Goal: Find contact information: Find specific fact

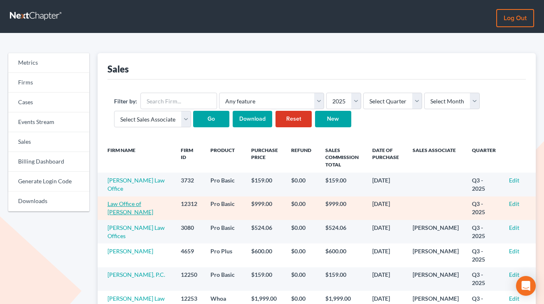
click at [136, 212] on link "Law Office of [PERSON_NAME]" at bounding box center [131, 207] width 46 height 15
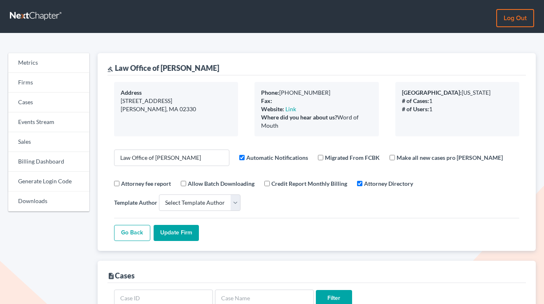
select select
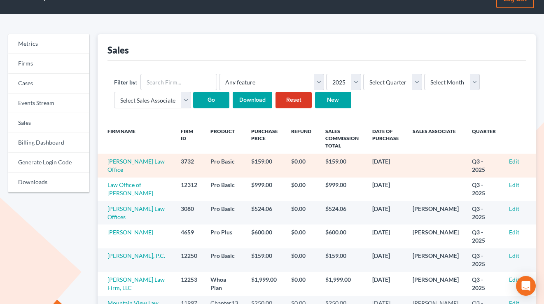
scroll to position [21, 0]
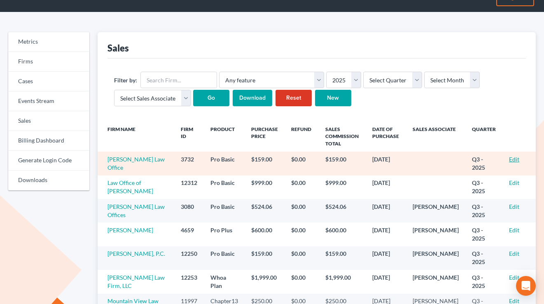
click at [510, 159] on link "Edit" at bounding box center [514, 159] width 10 height 7
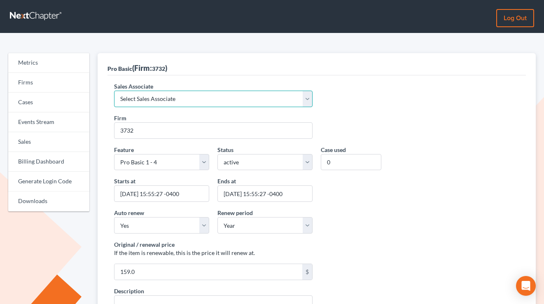
click at [163, 98] on select "Select Sales Associate Alex Seymour Over Transom Tim Shadoan" at bounding box center [213, 99] width 199 height 16
select select "7676"
click at [114, 91] on select "Select Sales Associate Alex Seymour Over Transom Tim Shadoan" at bounding box center [213, 99] width 199 height 16
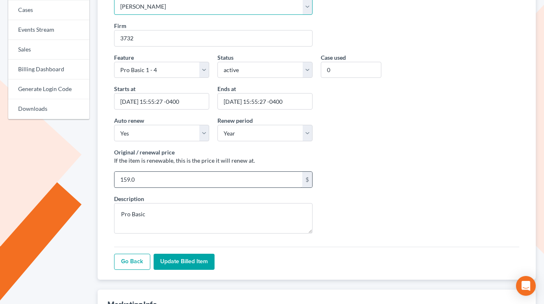
scroll to position [116, 0]
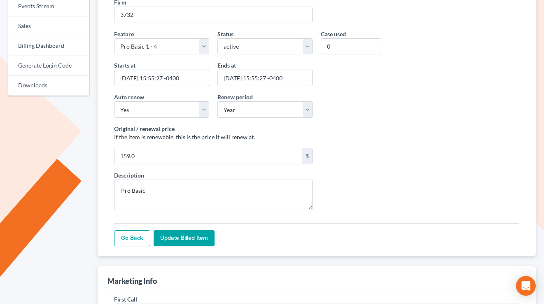
click at [197, 230] on input "Update Billed item" at bounding box center [184, 238] width 61 height 16
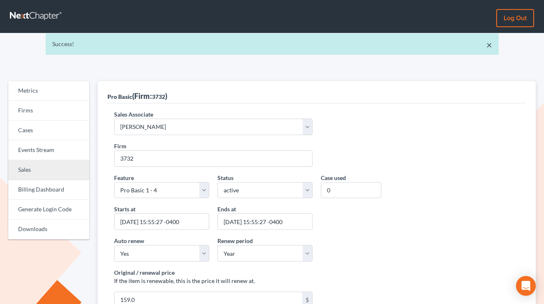
drag, startPoint x: 38, startPoint y: 172, endPoint x: 42, endPoint y: 174, distance: 4.3
click at [38, 172] on link "Sales" at bounding box center [48, 170] width 81 height 20
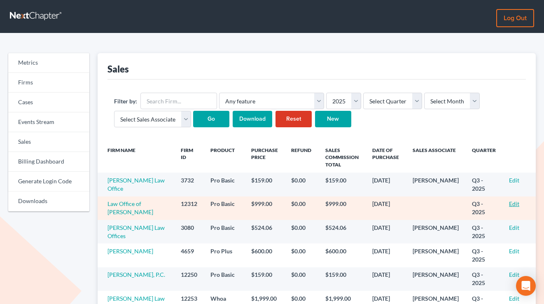
click at [511, 205] on link "Edit" at bounding box center [514, 203] width 10 height 7
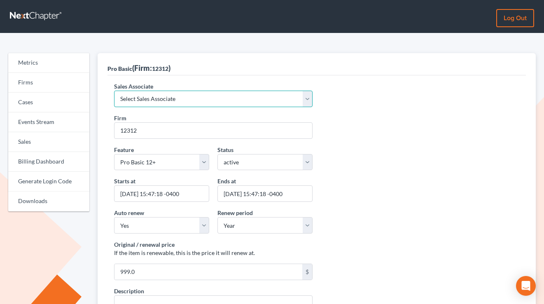
click at [143, 99] on select "Select Sales Associate [PERSON_NAME] Over Transom [PERSON_NAME]" at bounding box center [213, 99] width 199 height 16
select select "7676"
click at [114, 91] on select "Select Sales Associate [PERSON_NAME] Over Transom [PERSON_NAME]" at bounding box center [213, 99] width 199 height 16
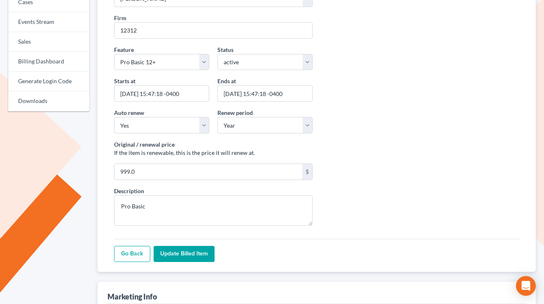
drag, startPoint x: 186, startPoint y: 251, endPoint x: 184, endPoint y: 237, distance: 14.5
click at [186, 251] on input "Update Billed item" at bounding box center [184, 254] width 61 height 16
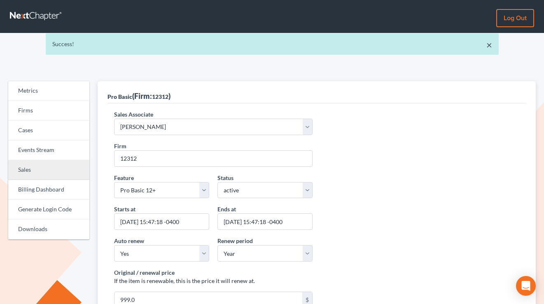
click at [36, 173] on link "Sales" at bounding box center [48, 170] width 81 height 20
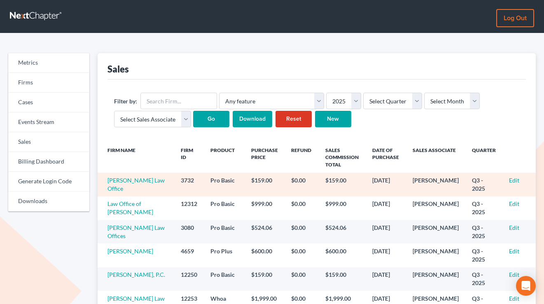
click at [123, 185] on td "[PERSON_NAME] Law Office" at bounding box center [136, 184] width 77 height 23
click at [120, 186] on link "[PERSON_NAME] Law Office" at bounding box center [136, 184] width 57 height 15
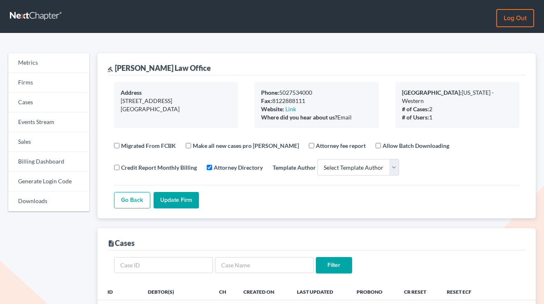
select select
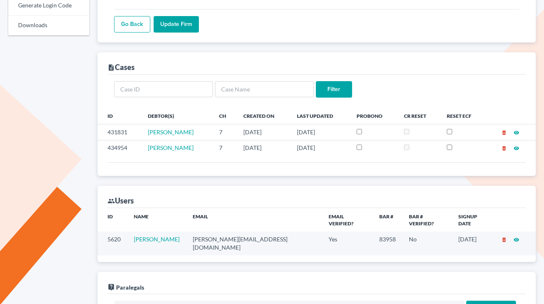
scroll to position [228, 0]
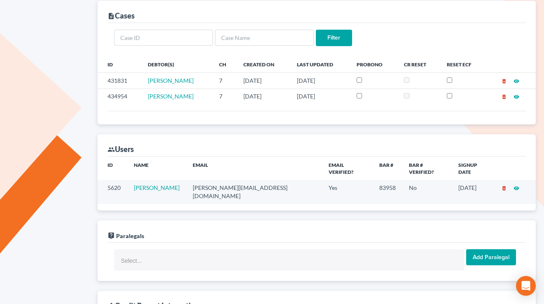
click at [246, 180] on td "larry@belangerlaw.net" at bounding box center [254, 191] width 136 height 23
copy td "larry@belangerlaw.net"
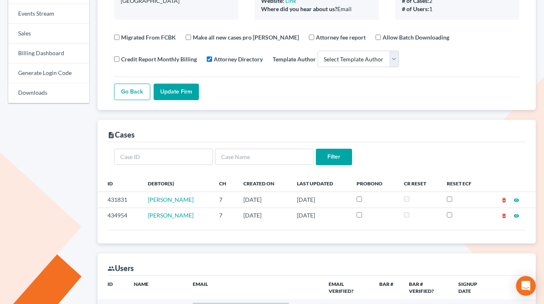
scroll to position [0, 0]
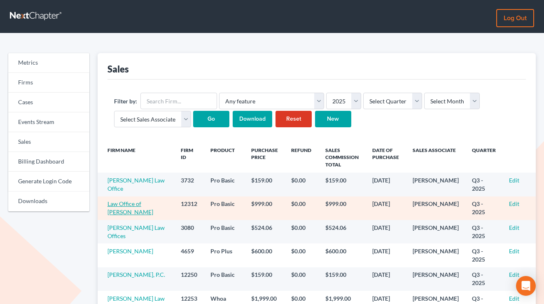
click at [131, 204] on link "Law Office of [PERSON_NAME]" at bounding box center [131, 207] width 46 height 15
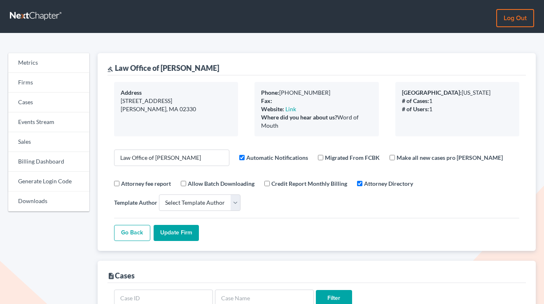
select select
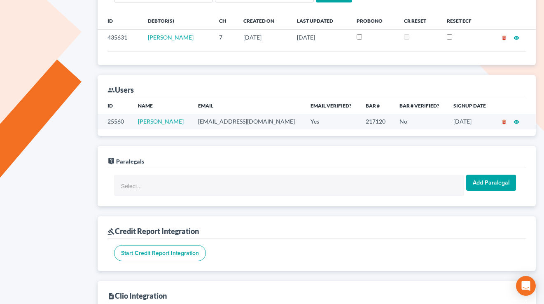
scroll to position [304, 0]
click at [229, 121] on td "[EMAIL_ADDRESS][DOMAIN_NAME]" at bounding box center [248, 120] width 113 height 15
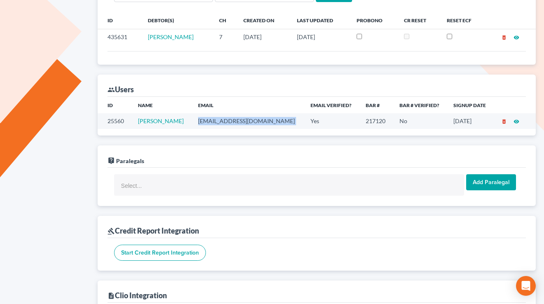
click at [229, 121] on td "[EMAIL_ADDRESS][DOMAIN_NAME]" at bounding box center [248, 120] width 113 height 15
copy td "[EMAIL_ADDRESS][DOMAIN_NAME]"
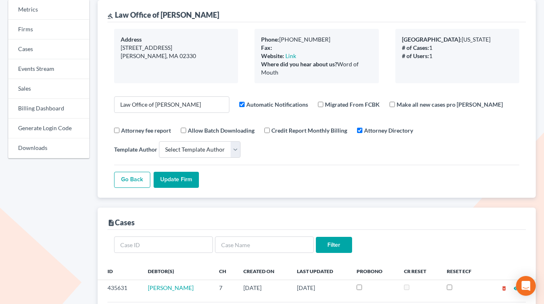
scroll to position [0, 0]
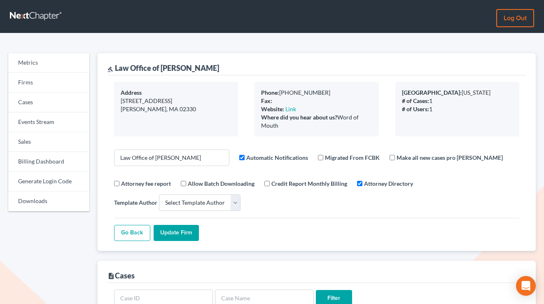
click at [169, 68] on div "gavel Law Office of [PERSON_NAME]" at bounding box center [164, 68] width 112 height 10
click at [168, 68] on div "gavel Law Office of [PERSON_NAME]" at bounding box center [164, 68] width 112 height 10
click at [220, 69] on div "gavel Law Office of [PERSON_NAME]" at bounding box center [317, 64] width 419 height 22
drag, startPoint x: 220, startPoint y: 68, endPoint x: 128, endPoint y: 66, distance: 92.4
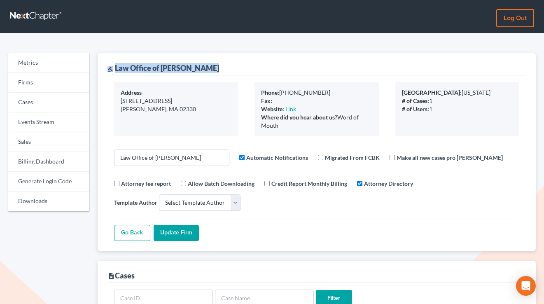
click at [129, 66] on div "gavel Law Office of [PERSON_NAME]" at bounding box center [317, 64] width 419 height 22
click at [124, 66] on div "gavel Law Office of [PERSON_NAME]" at bounding box center [164, 68] width 112 height 10
click at [115, 67] on div "gavel Law Office of [PERSON_NAME]" at bounding box center [164, 68] width 112 height 10
drag, startPoint x: 115, startPoint y: 68, endPoint x: 163, endPoint y: 68, distance: 48.6
click at [163, 68] on div "gavel Law Office of [PERSON_NAME]" at bounding box center [164, 68] width 112 height 10
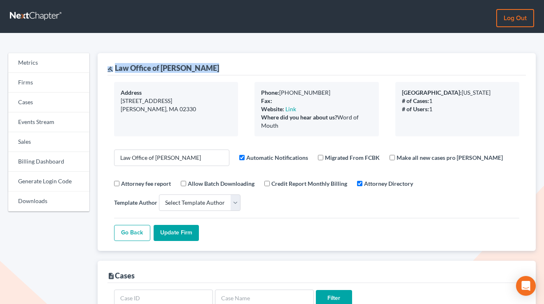
click at [162, 68] on div "gavel Law Office of [PERSON_NAME]" at bounding box center [164, 68] width 112 height 10
click at [117, 67] on div "gavel Law Office of [PERSON_NAME]" at bounding box center [164, 68] width 112 height 10
drag, startPoint x: 115, startPoint y: 68, endPoint x: 219, endPoint y: 68, distance: 103.9
click at [218, 68] on div "gavel Law Office of [PERSON_NAME]" at bounding box center [317, 64] width 419 height 22
copy div "Law Office of [PERSON_NAME]"
